Goal: Task Accomplishment & Management: Use online tool/utility

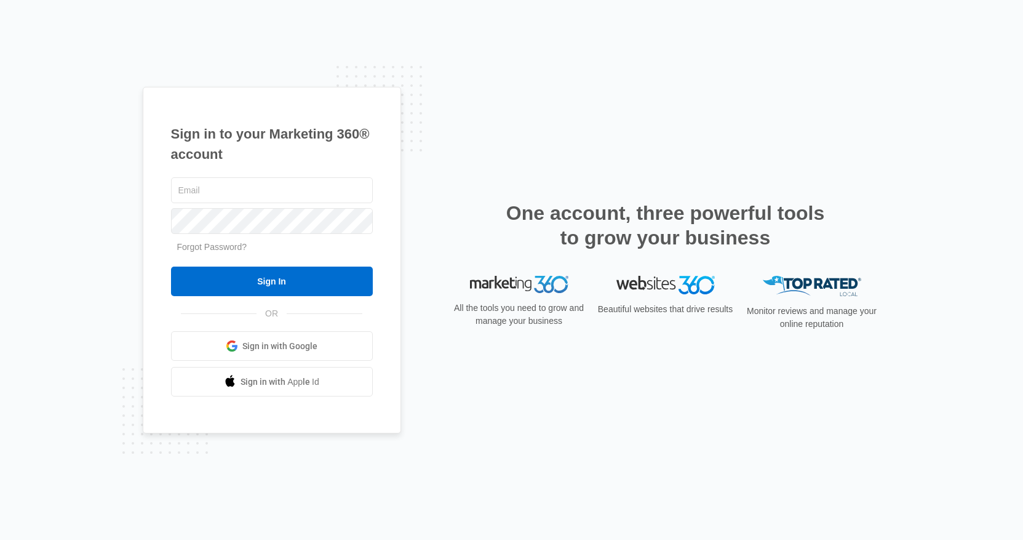
type input "[PERSON_NAME][DOMAIN_NAME][EMAIL_ADDRESS][DOMAIN_NAME]"
click at [438, 214] on div "Sign in to your Marketing 360® account tim.deal@madwire.com Forgot Password? Si…" at bounding box center [512, 270] width 738 height 367
click at [266, 345] on span "Sign in with Google" at bounding box center [279, 346] width 75 height 13
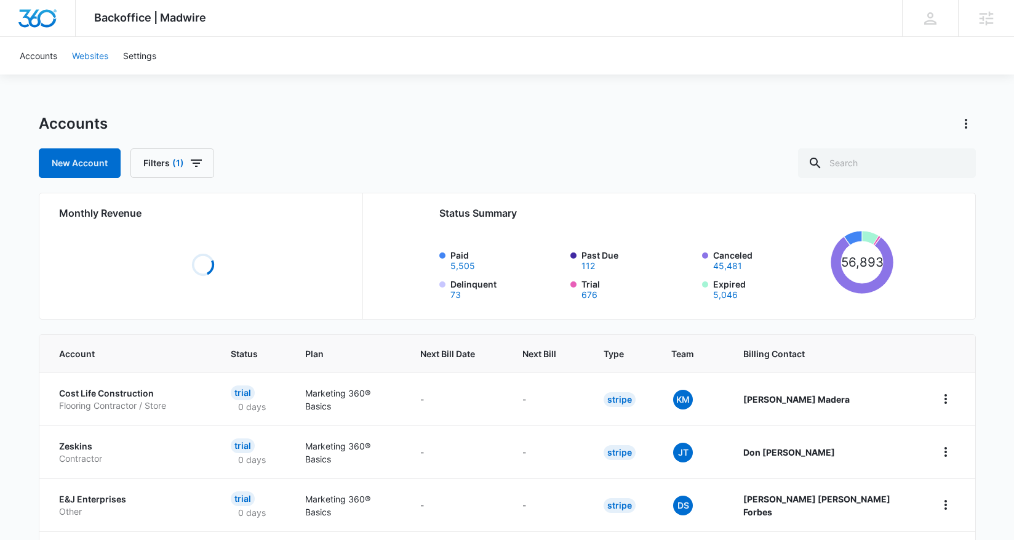
click at [102, 53] on link "Websites" at bounding box center [90, 56] width 51 height 38
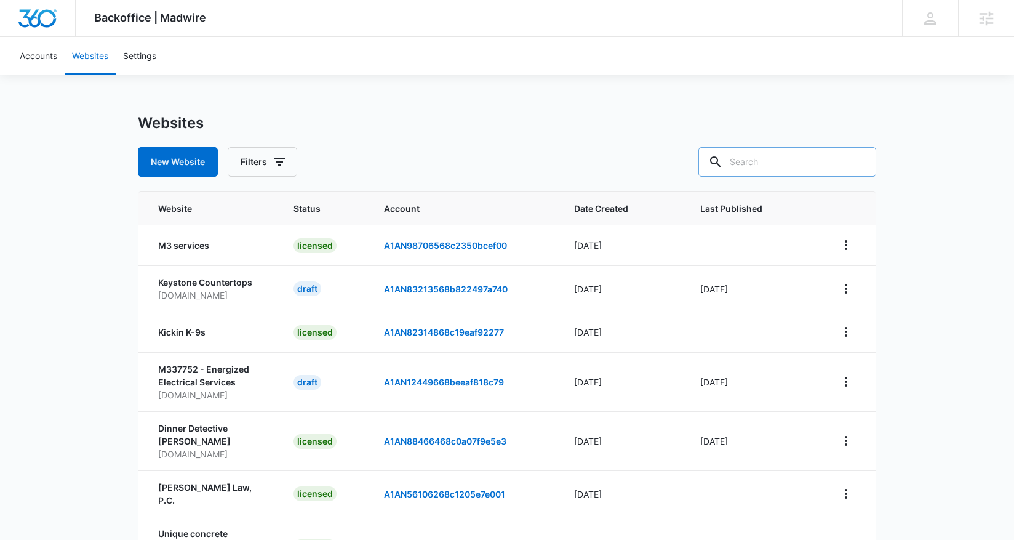
click at [822, 165] on input "text" at bounding box center [787, 162] width 178 height 30
paste input "[URL][DOMAIN_NAME]"
drag, startPoint x: 775, startPoint y: 161, endPoint x: 730, endPoint y: 163, distance: 45.6
click at [730, 163] on div "[URL][DOMAIN_NAME]" at bounding box center [778, 162] width 196 height 30
click at [777, 160] on input "[URL][DOMAIN_NAME]" at bounding box center [778, 162] width 196 height 30
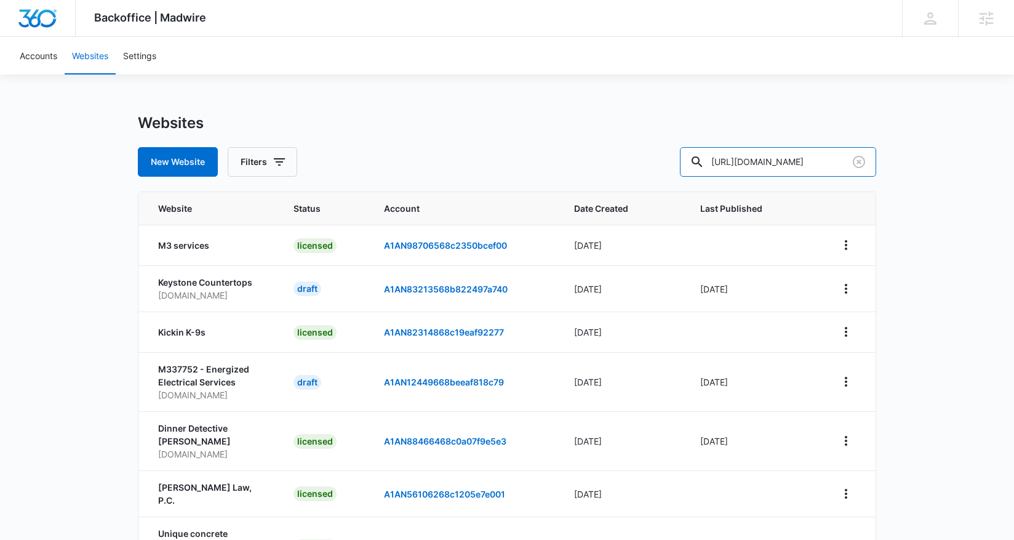
drag, startPoint x: 777, startPoint y: 160, endPoint x: 692, endPoint y: 162, distance: 85.6
click at [692, 162] on div "New Website Filters [URL][DOMAIN_NAME]" at bounding box center [507, 162] width 738 height 30
type input "[DOMAIN_NAME]"
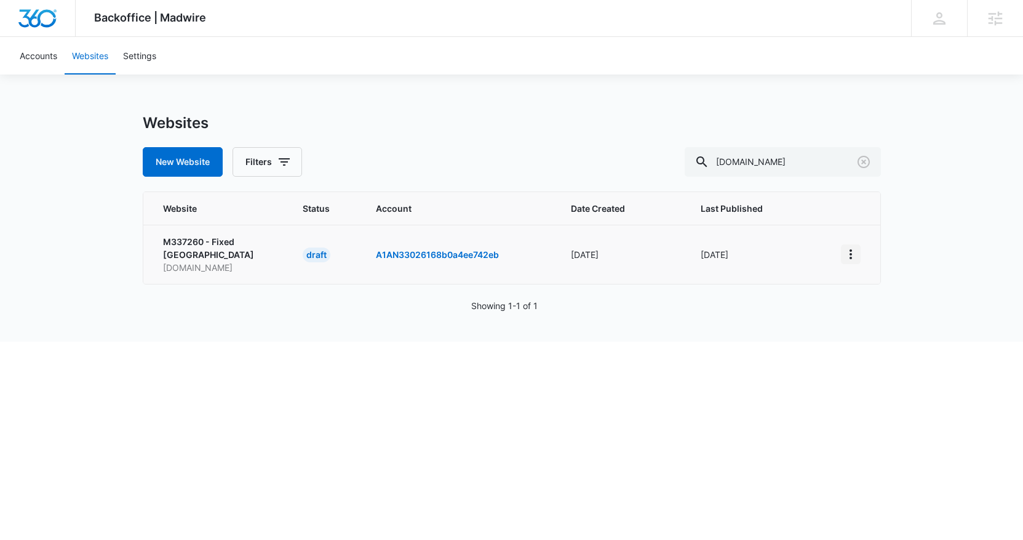
click at [852, 253] on icon "View More" at bounding box center [850, 254] width 15 height 15
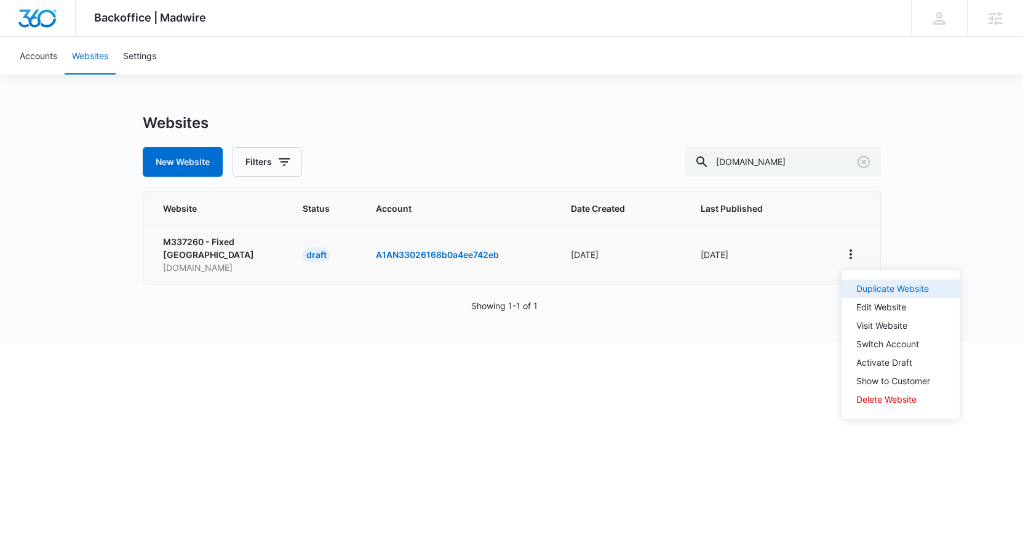
click at [893, 285] on div "Duplicate Website" at bounding box center [893, 288] width 74 height 9
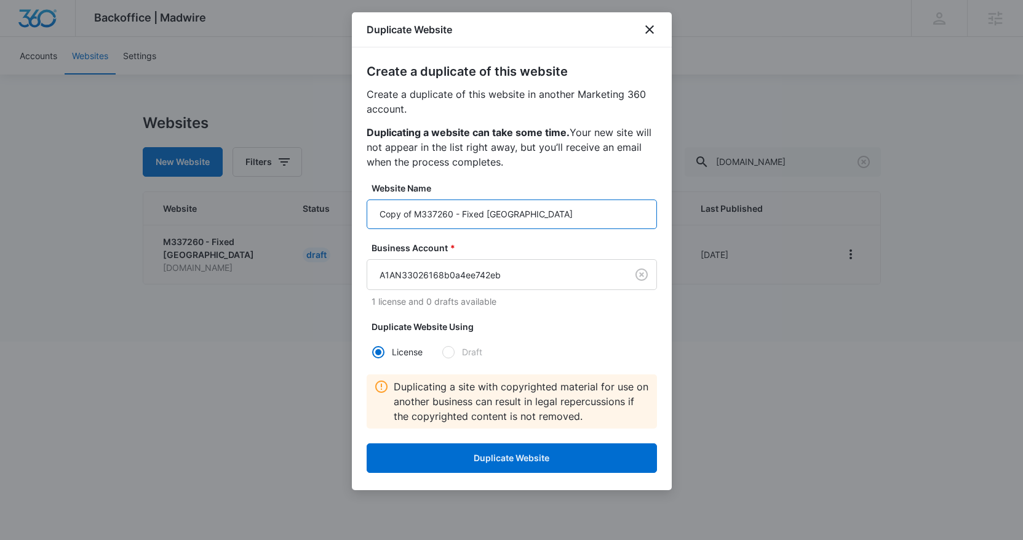
click at [509, 217] on input "Copy of M337260 - Fixed [GEOGRAPHIC_DATA]" at bounding box center [512, 214] width 290 height 30
paste input "M152118 - Fixed [GEOGRAPHIC_DATA]"
type input "M152118 - Fixed [GEOGRAPHIC_DATA]"
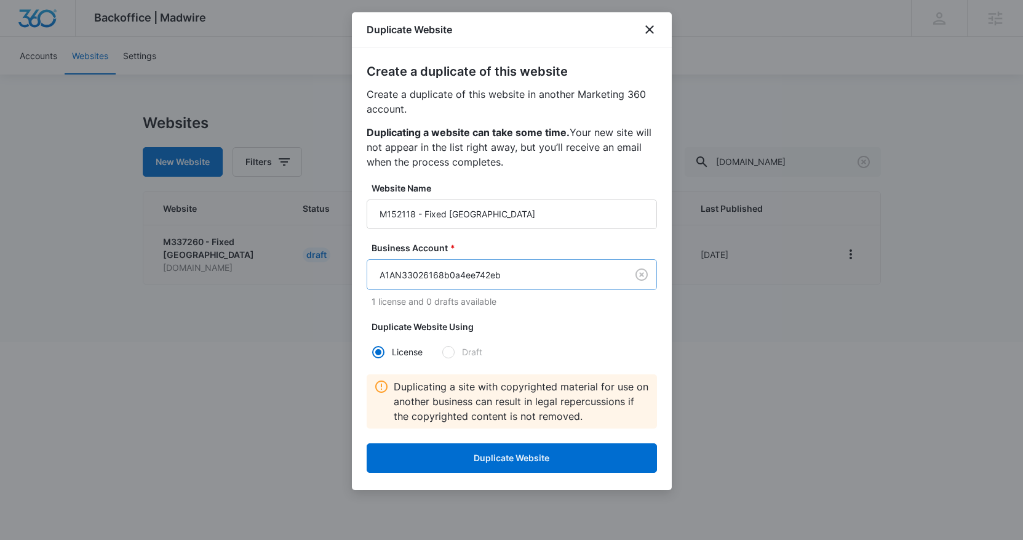
click at [513, 273] on body "Backoffice | Madwire Apps Settings TD [PERSON_NAME] [PERSON_NAME][DOMAIN_NAME][…" at bounding box center [511, 170] width 1023 height 341
click at [471, 276] on div at bounding box center [511, 270] width 1023 height 540
click at [471, 276] on body "Backoffice | Madwire Apps Settings TD [PERSON_NAME] [PERSON_NAME][DOMAIN_NAME][…" at bounding box center [511, 170] width 1023 height 341
drag, startPoint x: 381, startPoint y: 273, endPoint x: 496, endPoint y: 273, distance: 115.0
click at [496, 273] on body "Backoffice | Madwire Apps Settings TD [PERSON_NAME] [PERSON_NAME][DOMAIN_NAME][…" at bounding box center [511, 170] width 1023 height 341
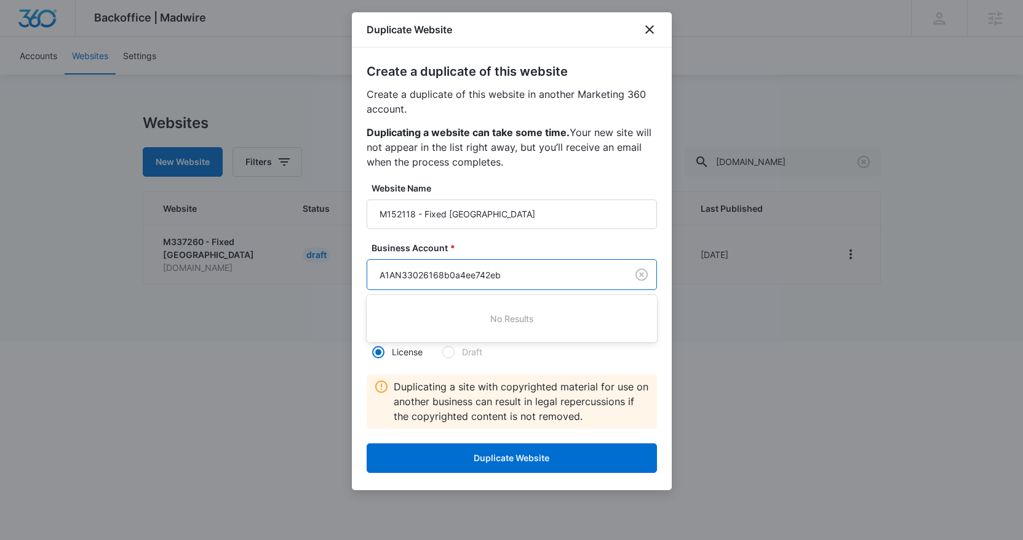
paste input "M152118 - Fixed [GEOGRAPHIC_DATA]"
drag, startPoint x: 414, startPoint y: 274, endPoint x: 533, endPoint y: 274, distance: 119.4
click at [521, 276] on div at bounding box center [511, 270] width 1023 height 540
type input "M152118 - Fixed [GEOGRAPHIC_DATA]"
drag, startPoint x: 528, startPoint y: 274, endPoint x: 369, endPoint y: 271, distance: 158.8
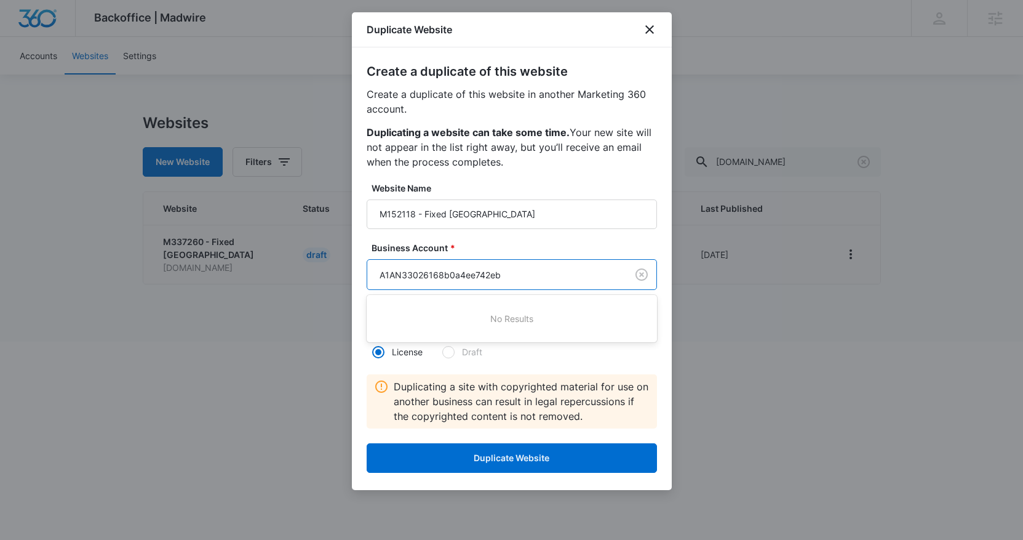
click at [370, 271] on body "Backoffice | Madwire Apps Settings TD [PERSON_NAME] [PERSON_NAME][DOMAIN_NAME][…" at bounding box center [511, 170] width 1023 height 341
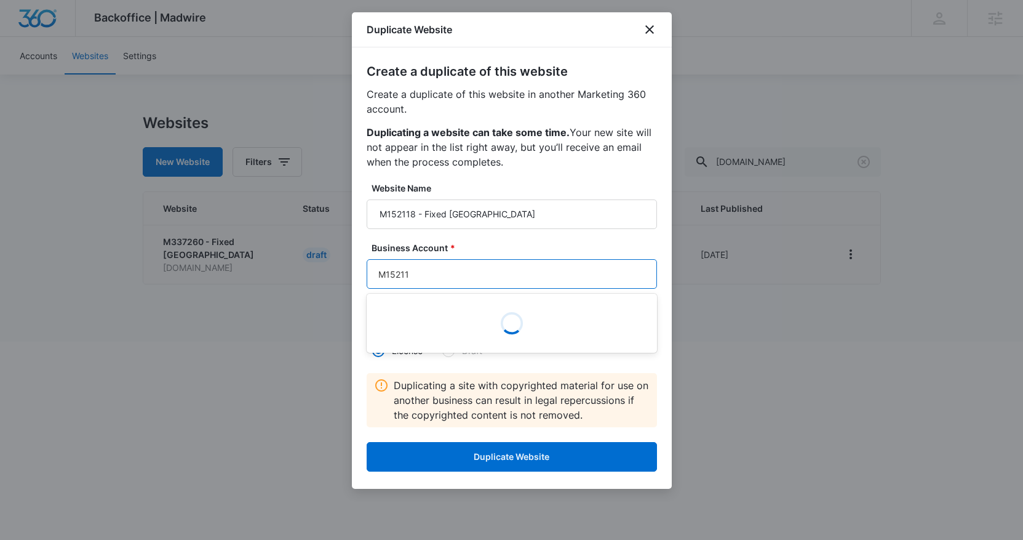
type input "M152118"
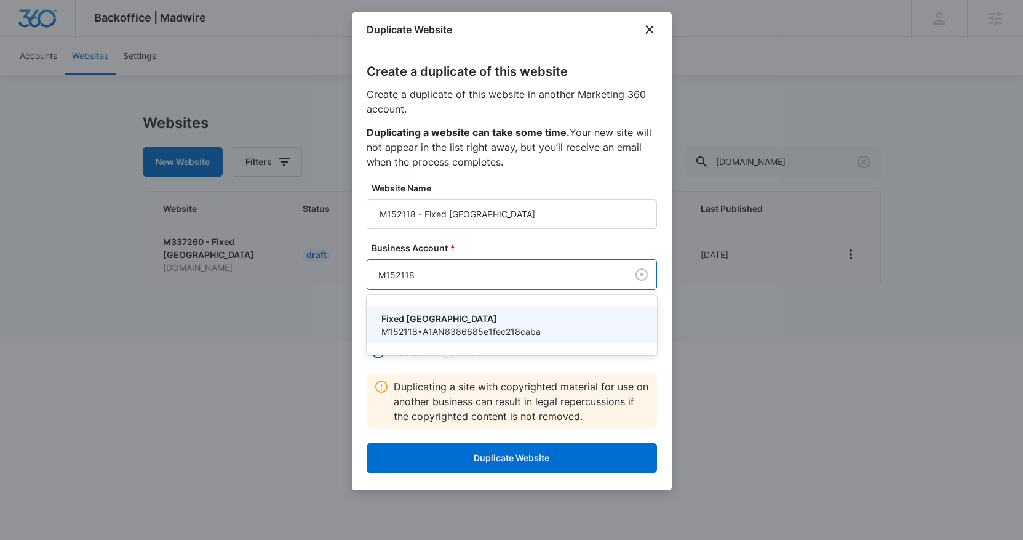
click at [476, 319] on p "Fixed [GEOGRAPHIC_DATA]" at bounding box center [510, 318] width 258 height 13
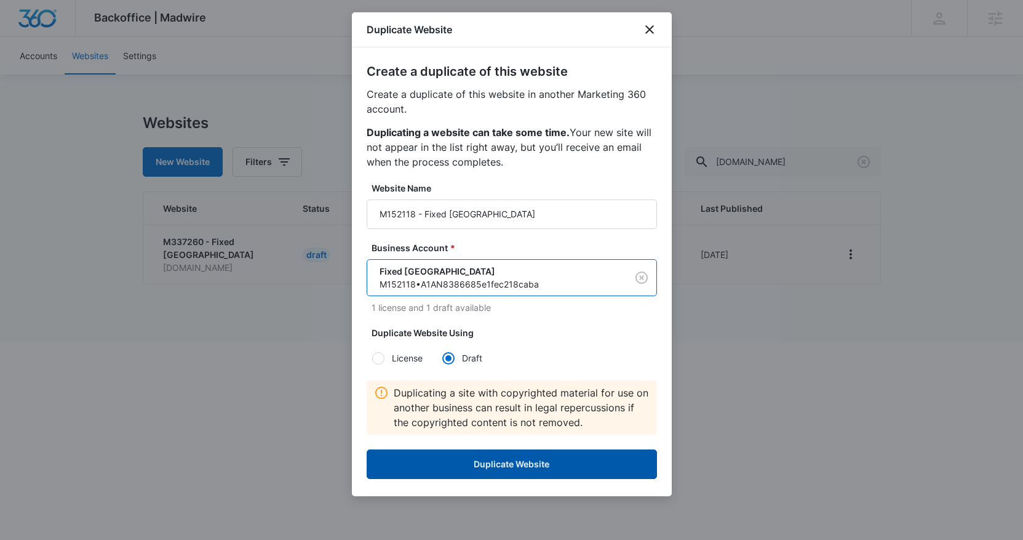
click at [544, 464] on button "Duplicate Website" at bounding box center [512, 464] width 290 height 30
